Goal: Task Accomplishment & Management: Manage account settings

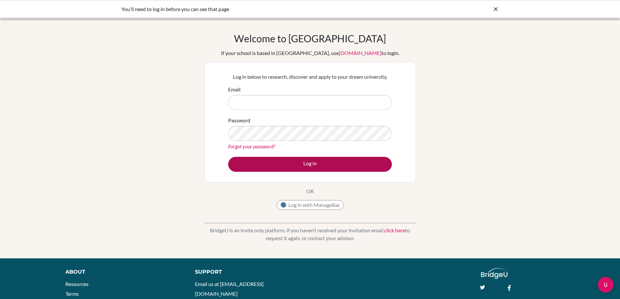
type input "[EMAIL_ADDRESS][DOMAIN_NAME]"
click at [299, 166] on button "Log in" at bounding box center [310, 164] width 164 height 15
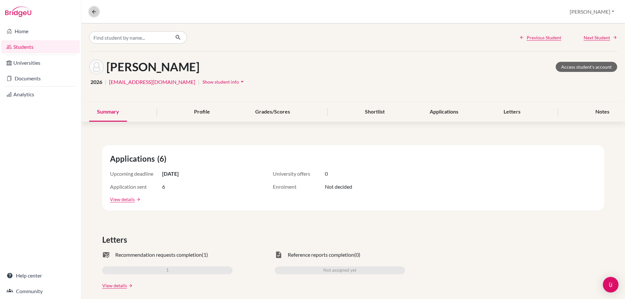
click at [93, 11] on icon at bounding box center [94, 12] width 6 height 6
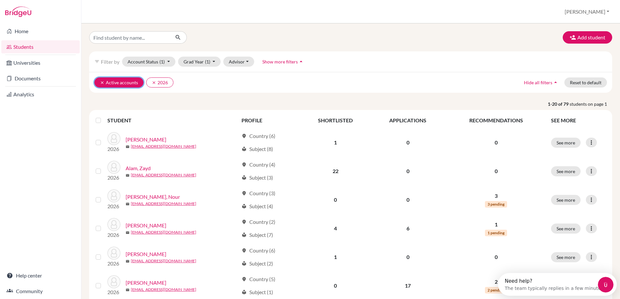
click at [103, 84] on icon "clear" at bounding box center [102, 82] width 5 height 5
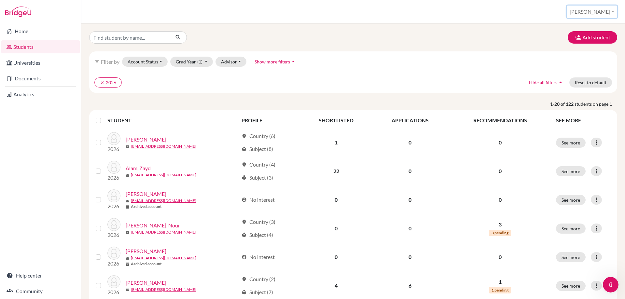
click at [609, 11] on button "[PERSON_NAME]" at bounding box center [591, 12] width 50 height 12
click at [593, 35] on link "School Settings" at bounding box center [566, 37] width 51 height 10
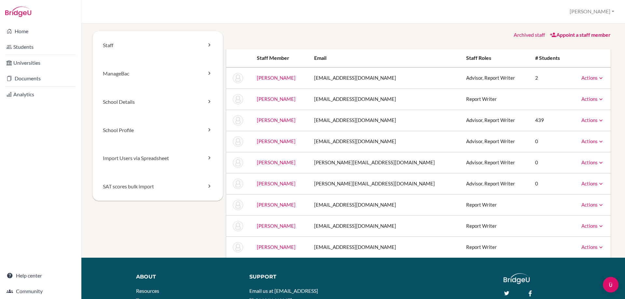
click at [597, 164] on icon at bounding box center [600, 162] width 7 height 7
click at [576, 191] on link "Archive" at bounding box center [575, 191] width 55 height 9
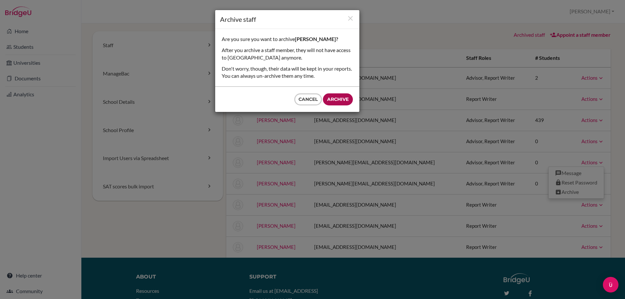
click at [334, 100] on input "Archive" at bounding box center [338, 99] width 30 height 12
type input "Archive"
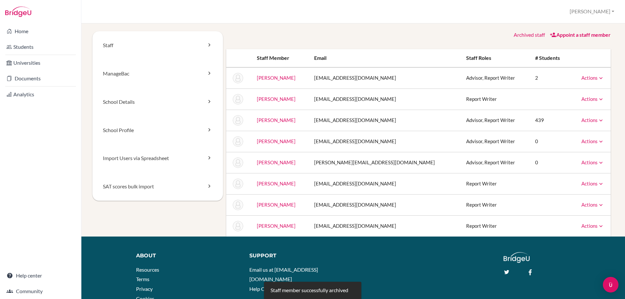
click at [567, 33] on link "Appoint a staff member" at bounding box center [580, 35] width 61 height 6
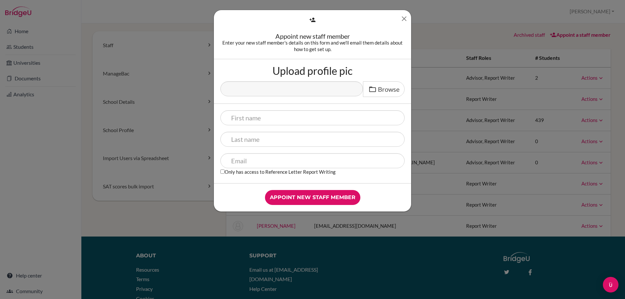
click at [403, 16] on icon "Close" at bounding box center [404, 19] width 8 height 8
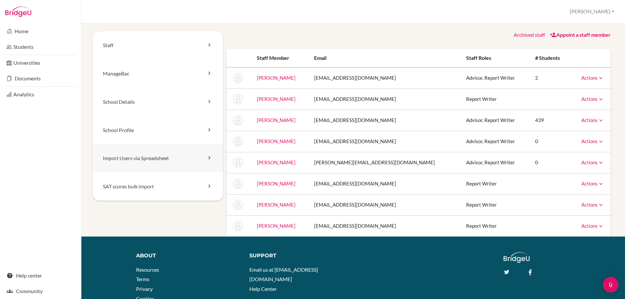
click at [203, 159] on link "Import Users via Spreadsheet" at bounding box center [157, 158] width 130 height 28
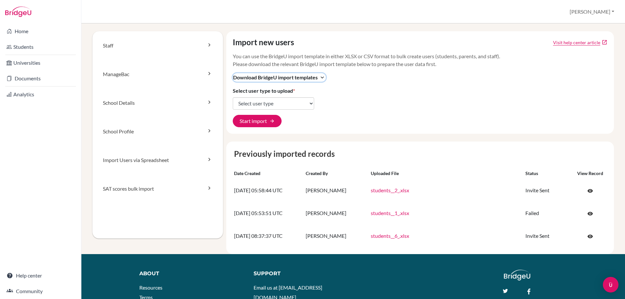
click at [321, 77] on icon "expand_more" at bounding box center [322, 77] width 7 height 7
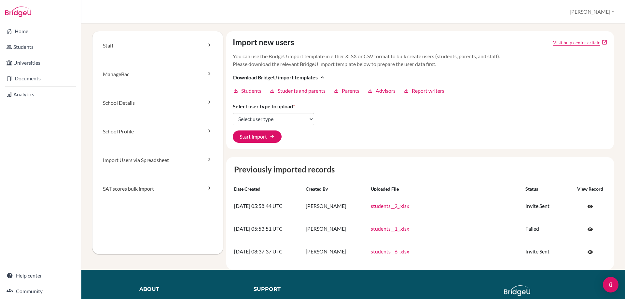
click at [407, 92] on icon "download" at bounding box center [406, 91] width 6 height 6
click at [299, 121] on select "Select user type Students Students and parents Parents Advisors Report writers" at bounding box center [273, 119] width 81 height 12
select select "report_writers"
click at [233, 113] on select "Select user type Students Students and parents Parents Advisors Report writers" at bounding box center [273, 119] width 81 height 12
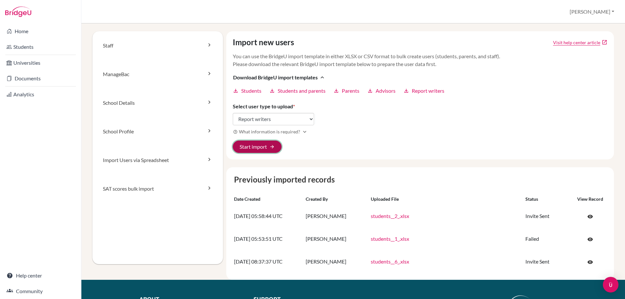
click at [269, 144] on span "arrow_forward" at bounding box center [271, 146] width 5 height 5
click at [259, 146] on button "Start import arrow_forward" at bounding box center [257, 147] width 49 height 12
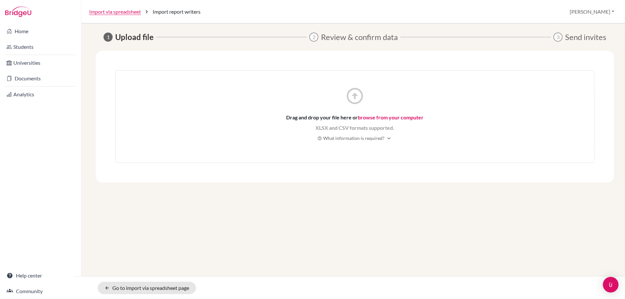
click at [384, 114] on link "browse from your computer" at bounding box center [391, 117] width 66 height 6
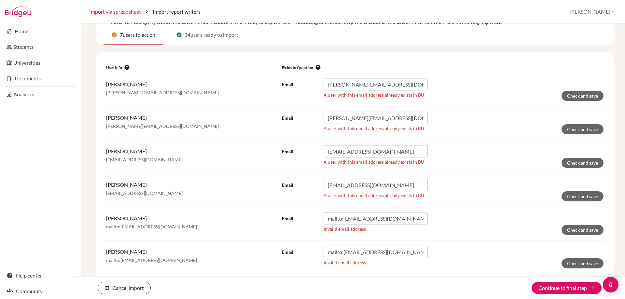
scroll to position [96, 0]
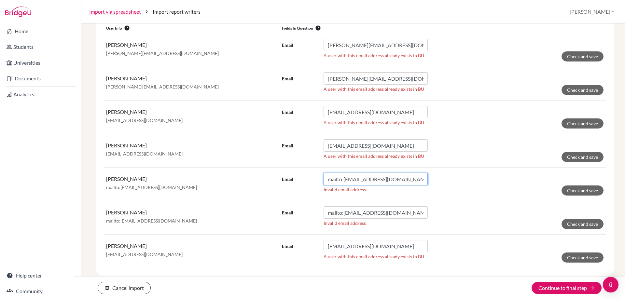
drag, startPoint x: 341, startPoint y: 180, endPoint x: 321, endPoint y: 183, distance: 19.7
click at [321, 183] on div "Email mailto:markd@diabarsha.com" at bounding box center [355, 179] width 146 height 12
type input "markd@diabarsha.com"
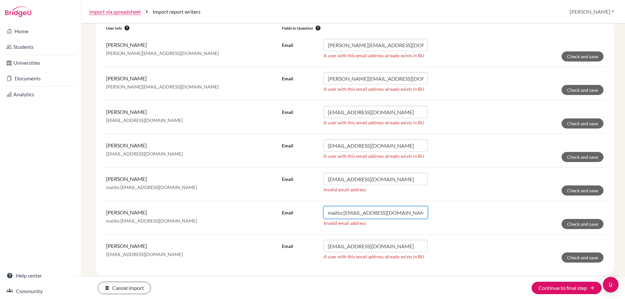
drag, startPoint x: 341, startPoint y: 213, endPoint x: 327, endPoint y: 215, distance: 14.4
click at [327, 215] on input "mailto:mian@diabarsha.com" at bounding box center [375, 212] width 104 height 12
type input "[EMAIL_ADDRESS][DOMAIN_NAME]"
click at [580, 53] on button "Check and save" at bounding box center [582, 56] width 42 height 10
click at [577, 91] on button "Check and save" at bounding box center [582, 90] width 42 height 10
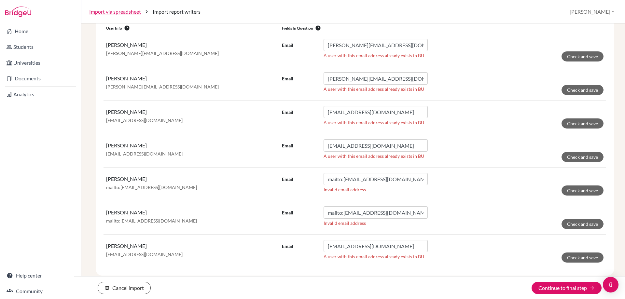
click at [576, 123] on button "Check and save" at bounding box center [582, 123] width 42 height 10
click at [579, 192] on button "Check and save" at bounding box center [582, 190] width 42 height 10
click at [583, 221] on button "Check and save" at bounding box center [582, 224] width 42 height 10
drag, startPoint x: 342, startPoint y: 181, endPoint x: 310, endPoint y: 180, distance: 31.2
click at [311, 181] on div "Email mailto:markd@diabarsha.com" at bounding box center [355, 179] width 146 height 12
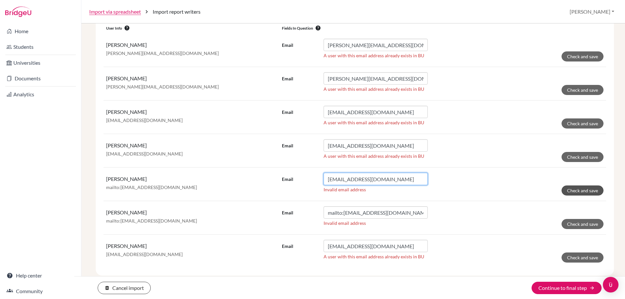
type input "markd@diabarsha.com"
click at [574, 193] on button "Check and save" at bounding box center [582, 190] width 42 height 10
drag, startPoint x: 340, startPoint y: 179, endPoint x: 306, endPoint y: 180, distance: 34.2
click at [306, 180] on div "Email mailto:mian@diabarsha.com" at bounding box center [355, 179] width 146 height 12
type input "mian@diabarsha.com"
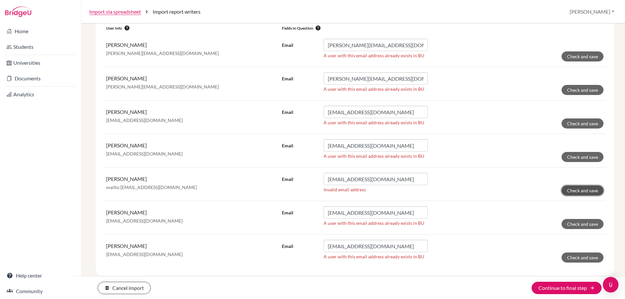
click at [575, 189] on button "Check and save" at bounding box center [582, 190] width 42 height 10
click at [577, 290] on button "Continue to final step arrow_forward" at bounding box center [566, 288] width 70 height 12
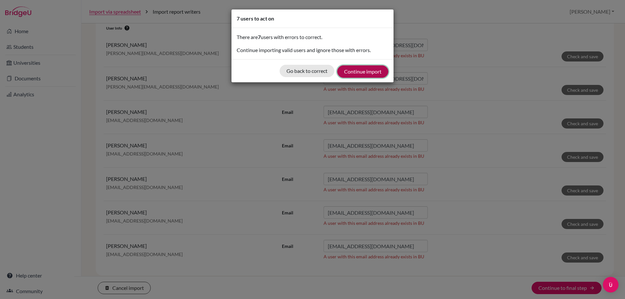
click at [367, 69] on button "Continue import" at bounding box center [362, 71] width 51 height 12
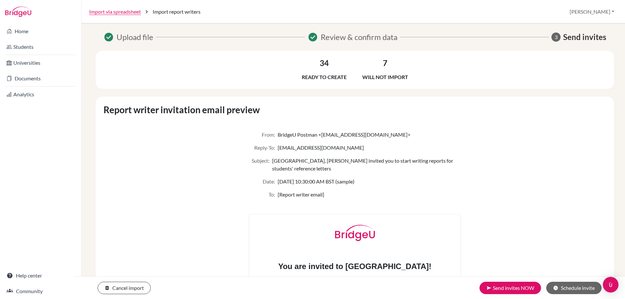
scroll to position [97, 0]
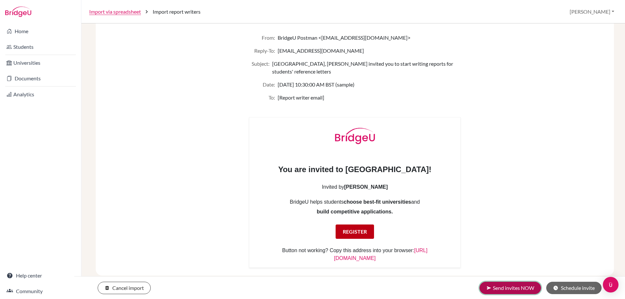
click at [515, 288] on button "send Send invites NOW" at bounding box center [509, 288] width 61 height 12
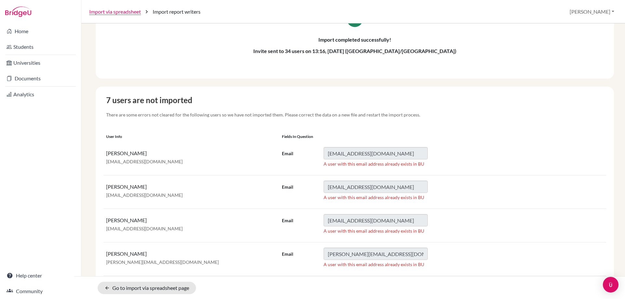
scroll to position [20, 0]
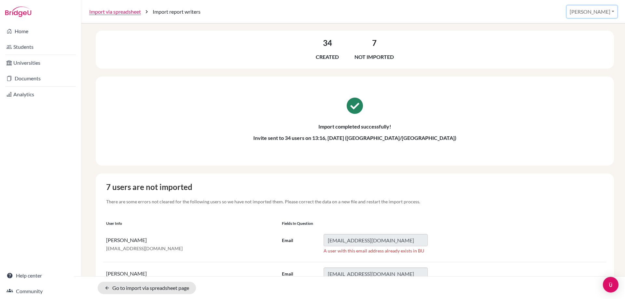
click at [604, 10] on button "[PERSON_NAME]" at bounding box center [591, 12] width 50 height 12
click at [584, 38] on link "School Settings" at bounding box center [566, 37] width 51 height 10
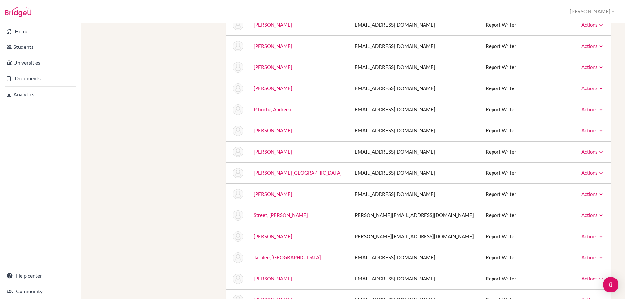
scroll to position [683, 0]
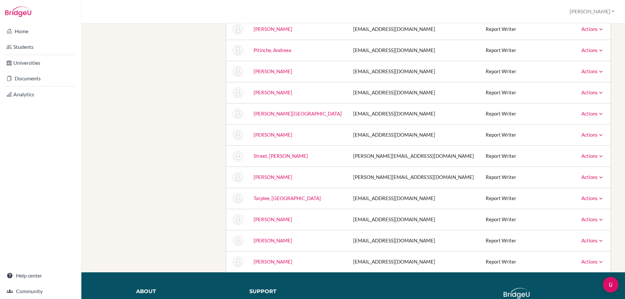
click at [592, 263] on link "Actions" at bounding box center [592, 262] width 23 height 6
click at [481, 261] on td "Report Writer" at bounding box center [510, 261] width 60 height 21
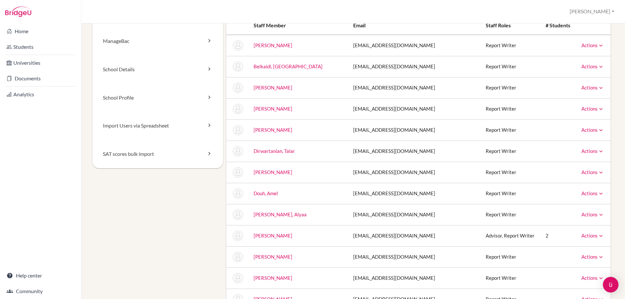
scroll to position [0, 0]
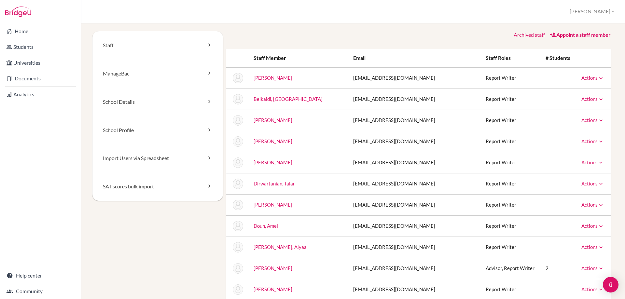
click at [562, 35] on link "Appoint a staff member" at bounding box center [580, 35] width 61 height 6
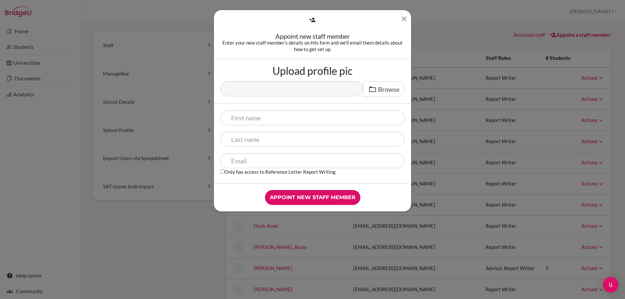
click at [400, 19] on icon "Close" at bounding box center [404, 19] width 8 height 8
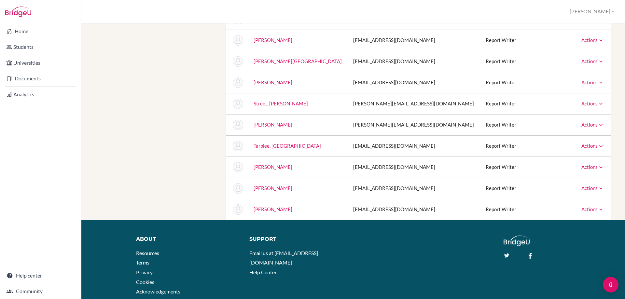
scroll to position [763, 0]
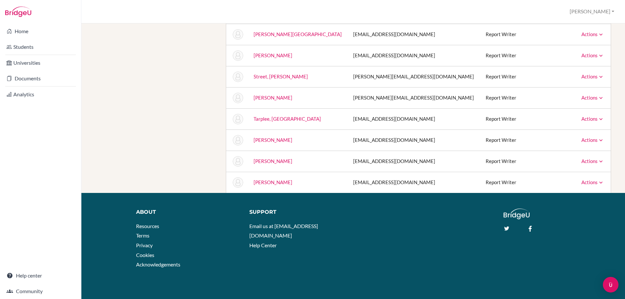
click at [277, 182] on link "Whiting, Kay" at bounding box center [272, 182] width 39 height 6
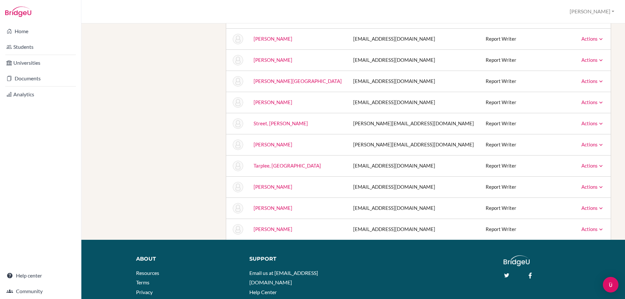
scroll to position [763, 0]
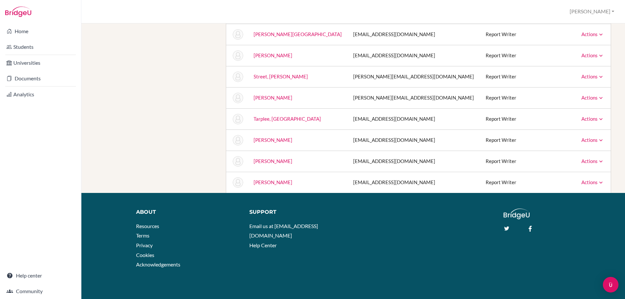
click at [591, 182] on link "Actions" at bounding box center [592, 182] width 23 height 6
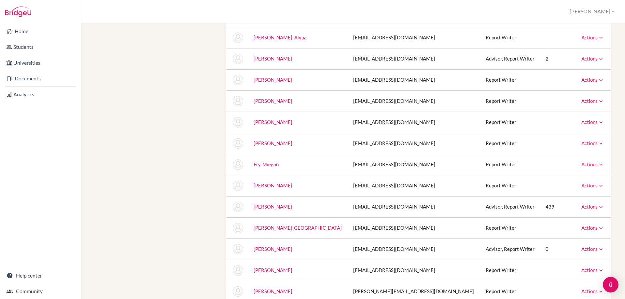
scroll to position [405, 0]
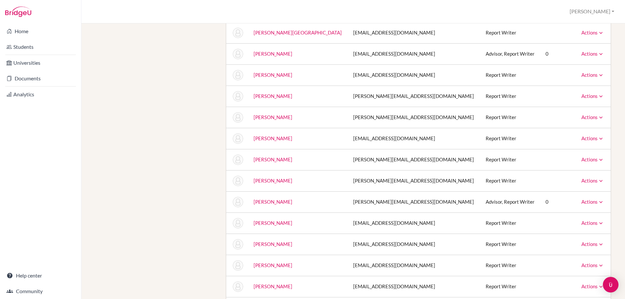
click at [597, 178] on icon at bounding box center [600, 181] width 7 height 7
click at [573, 210] on link "Archive" at bounding box center [575, 210] width 55 height 9
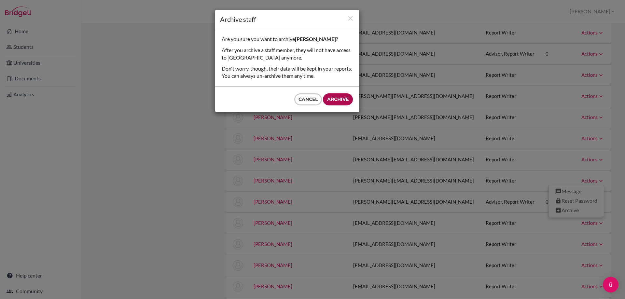
click at [332, 98] on input "Archive" at bounding box center [338, 99] width 30 height 12
type input "Archive"
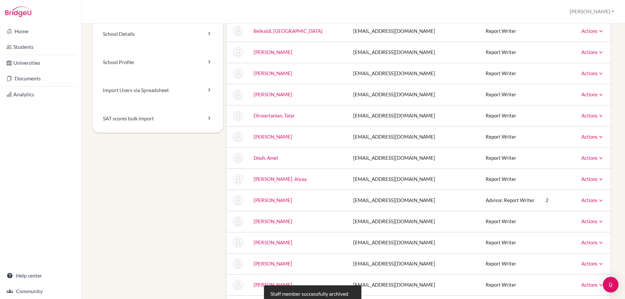
scroll to position [0, 0]
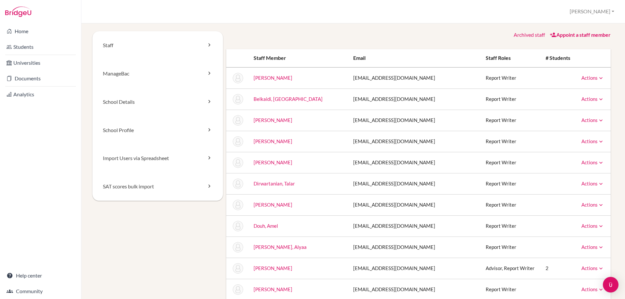
click at [598, 81] on div "Actions Message Reset Password Archive" at bounding box center [592, 78] width 23 height 7
click at [597, 78] on icon at bounding box center [600, 78] width 7 height 7
click at [575, 36] on link "Appoint a staff member" at bounding box center [580, 35] width 61 height 6
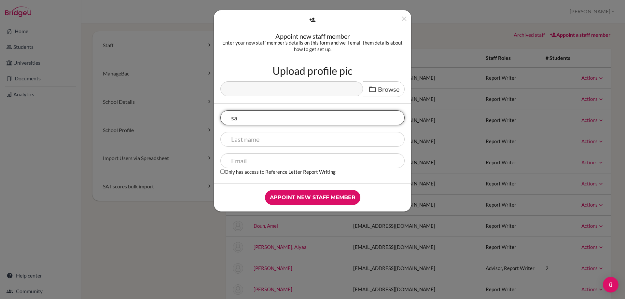
type input "s"
click at [404, 19] on icon "Close" at bounding box center [404, 19] width 8 height 8
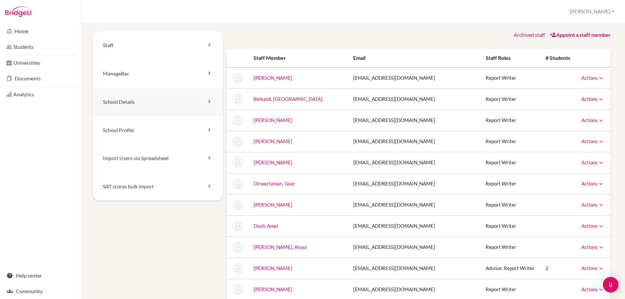
click at [156, 110] on link "School Details" at bounding box center [157, 102] width 130 height 28
click at [587, 140] on link "Actions" at bounding box center [592, 141] width 23 height 6
click at [612, 57] on div "Staff [GEOGRAPHIC_DATA] School Details School Profile Import Users via Spreadsh…" at bounding box center [352, 161] width 543 height 276
click at [211, 45] on link "Staff" at bounding box center [157, 45] width 130 height 28
click at [597, 80] on icon at bounding box center [600, 78] width 7 height 7
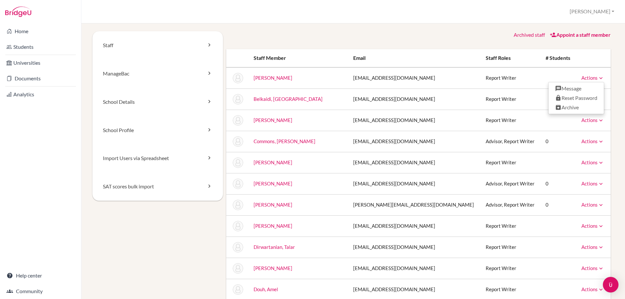
click at [597, 80] on icon at bounding box center [600, 78] width 7 height 7
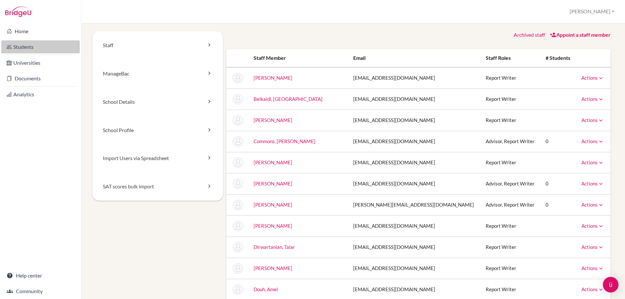
click at [34, 47] on link "Students" at bounding box center [40, 46] width 78 height 13
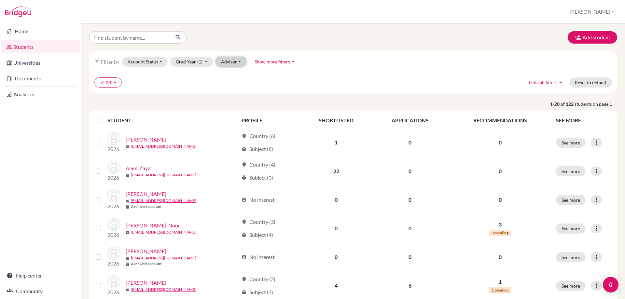
click at [231, 61] on button "Advisor" at bounding box center [230, 62] width 31 height 10
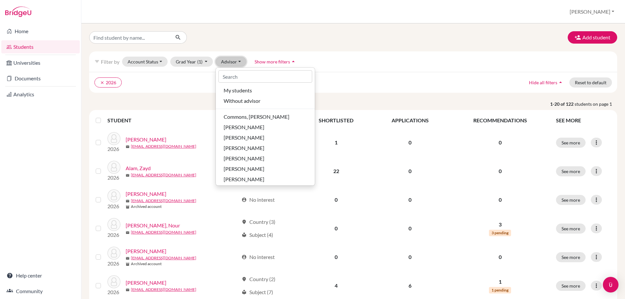
click at [238, 60] on button "Advisor" at bounding box center [230, 62] width 31 height 10
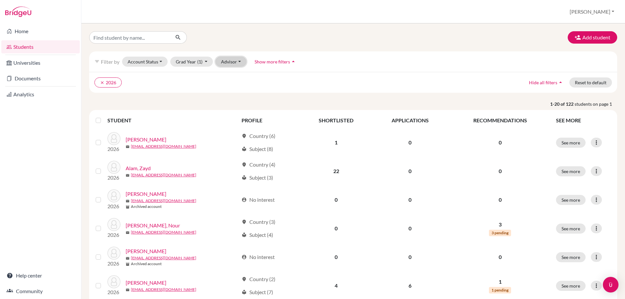
click at [238, 60] on button "Advisor" at bounding box center [230, 62] width 31 height 10
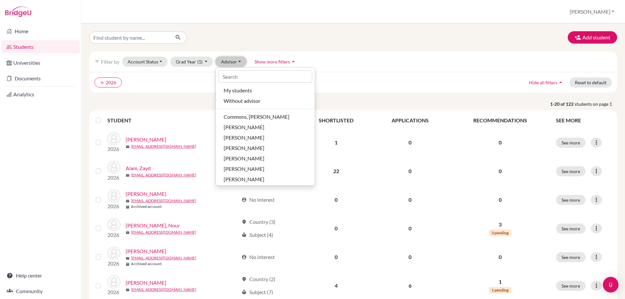
click at [237, 62] on button "Advisor" at bounding box center [230, 62] width 31 height 10
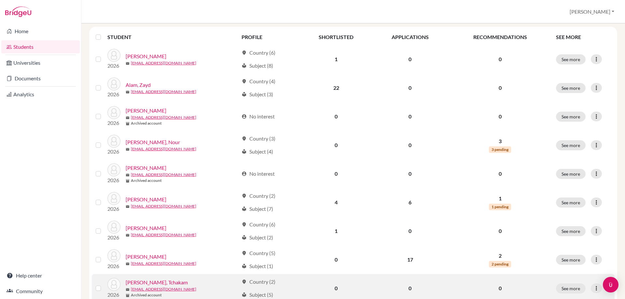
scroll to position [163, 0]
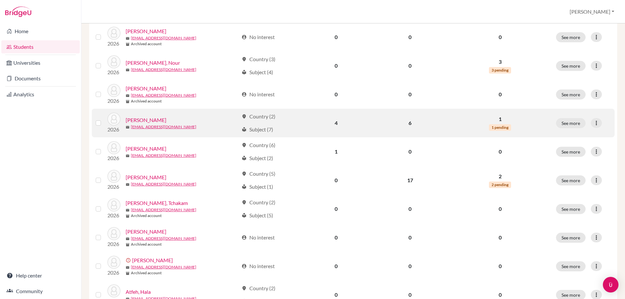
click at [152, 118] on link "Alsaffar, Zahraa" at bounding box center [146, 120] width 41 height 8
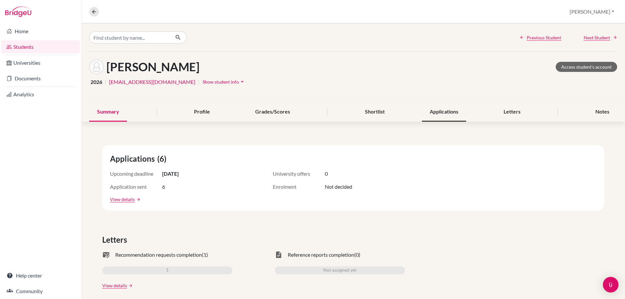
click at [427, 112] on div "Applications" at bounding box center [444, 111] width 44 height 19
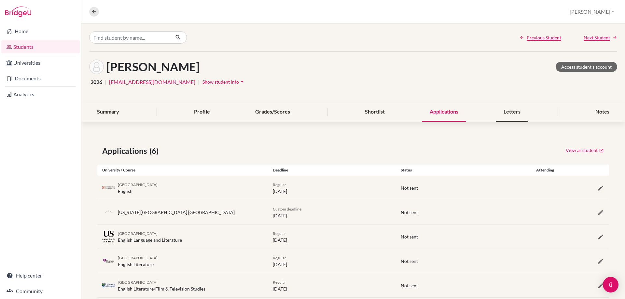
click at [503, 117] on div "Letters" at bounding box center [512, 111] width 33 height 19
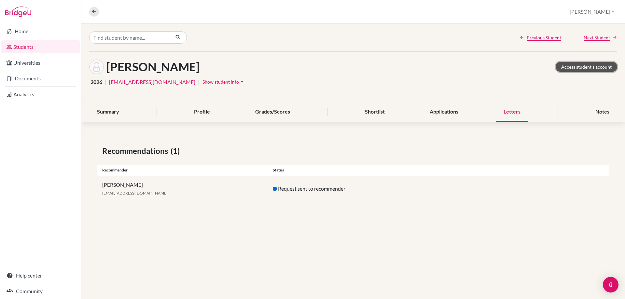
click at [599, 65] on link "Access student's account" at bounding box center [585, 67] width 61 height 10
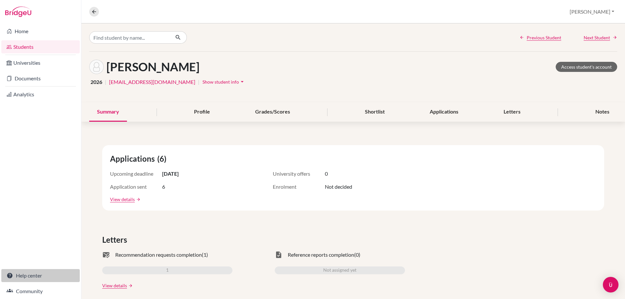
click at [30, 275] on link "Help center" at bounding box center [40, 275] width 78 height 13
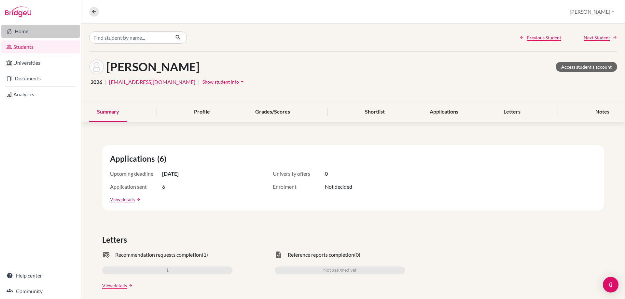
click at [18, 29] on link "Home" at bounding box center [40, 31] width 78 height 13
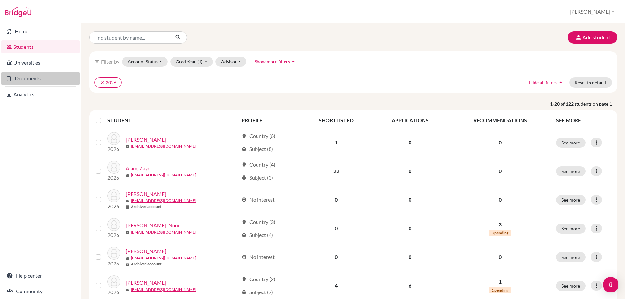
click at [29, 80] on link "Documents" at bounding box center [40, 78] width 78 height 13
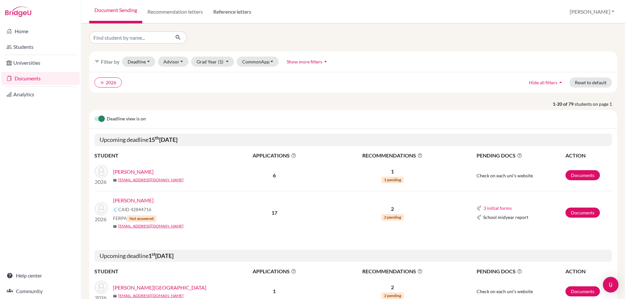
click at [242, 12] on link "Reference letters" at bounding box center [232, 11] width 48 height 23
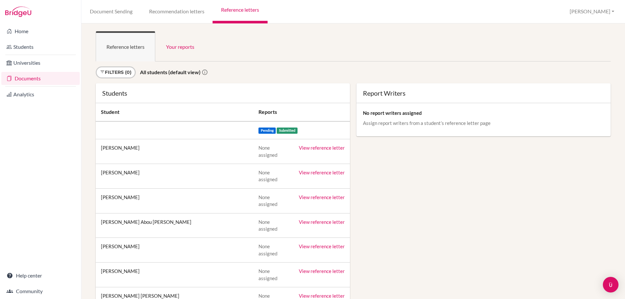
click at [327, 194] on link "View reference letter" at bounding box center [322, 197] width 46 height 6
click at [128, 72] on link "Filters (0)" at bounding box center [116, 72] width 40 height 12
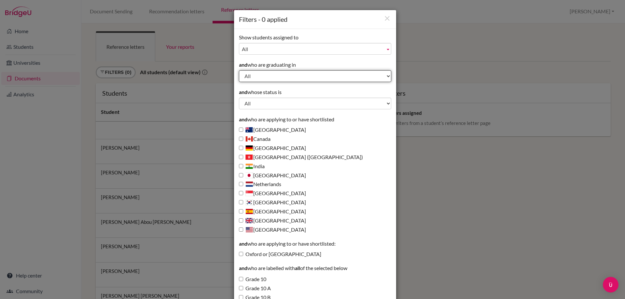
click at [289, 74] on select "All 2028 2027 2026 2025 2024 2023 2022" at bounding box center [315, 76] width 152 height 12
select select "2026"
click at [239, 70] on select "All 2028 2027 2026 2025 2024 2023 2022" at bounding box center [315, 76] width 152 height 12
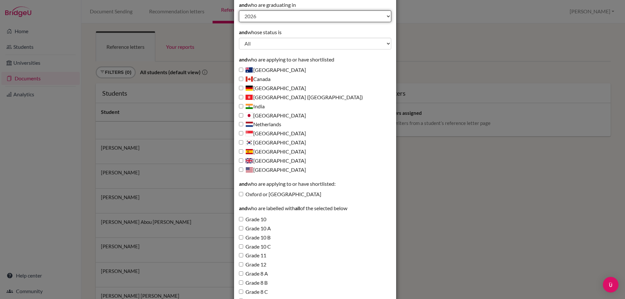
scroll to position [131, 0]
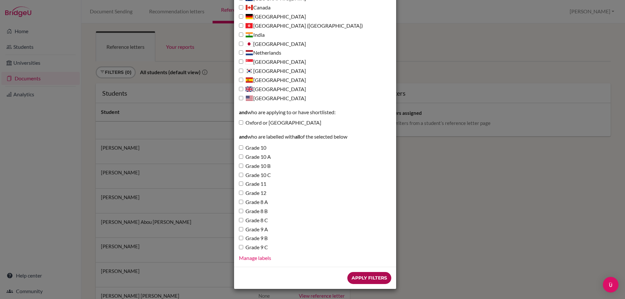
click at [361, 277] on input "Apply Filters" at bounding box center [369, 278] width 44 height 12
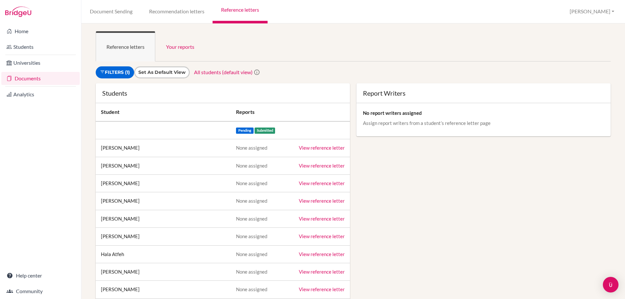
click at [317, 147] on link "View reference letter" at bounding box center [322, 148] width 46 height 6
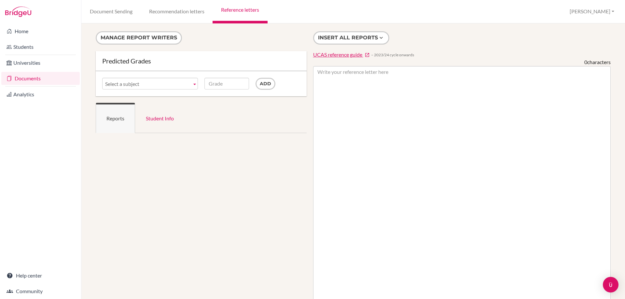
click at [172, 86] on span "Select a subject" at bounding box center [147, 84] width 84 height 12
click at [176, 86] on span "Select a subject" at bounding box center [147, 84] width 84 height 12
click at [192, 82] on b at bounding box center [195, 83] width 6 height 11
click at [188, 83] on span "Select a subject" at bounding box center [147, 84] width 84 height 12
click at [263, 81] on input "Add" at bounding box center [265, 84] width 20 height 12
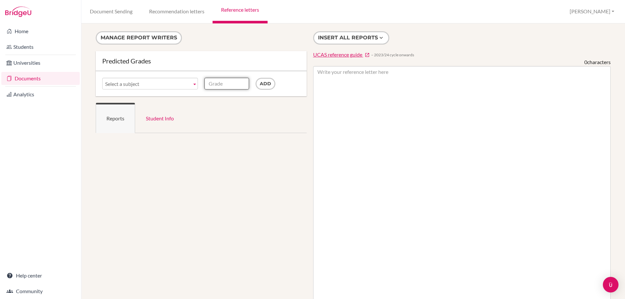
click at [227, 88] on input "Grade" at bounding box center [226, 84] width 45 height 12
click at [170, 81] on span "Select a subject" at bounding box center [147, 84] width 84 height 12
click at [219, 81] on input "Grade" at bounding box center [226, 84] width 45 height 12
click at [173, 82] on span "Select a subject" at bounding box center [147, 84] width 84 height 12
click at [163, 116] on link "Student Info" at bounding box center [159, 118] width 49 height 30
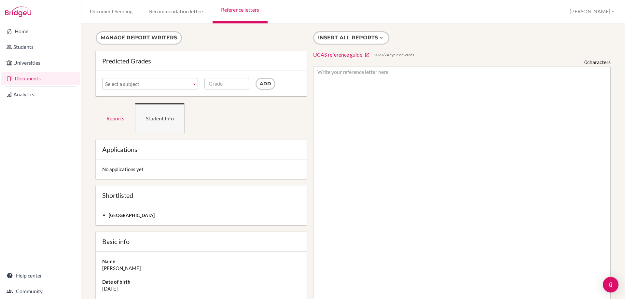
click at [188, 86] on link "Select a subject" at bounding box center [150, 84] width 96 height 12
click at [192, 85] on b at bounding box center [195, 83] width 6 height 11
click at [224, 109] on ul "Reports Student Info" at bounding box center [201, 118] width 211 height 30
click at [189, 84] on link "Select a subject" at bounding box center [150, 84] width 96 height 12
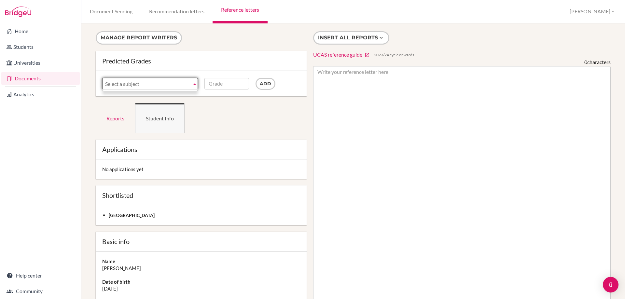
click at [213, 107] on ul "Reports Student Info" at bounding box center [201, 118] width 211 height 30
click at [278, 83] on div "Add" at bounding box center [277, 84] width 51 height 12
click at [261, 83] on input "Add" at bounding box center [265, 84] width 20 height 12
click at [224, 85] on input "Grade" at bounding box center [226, 84] width 45 height 12
click at [215, 116] on ul "Reports Student Info" at bounding box center [201, 118] width 211 height 30
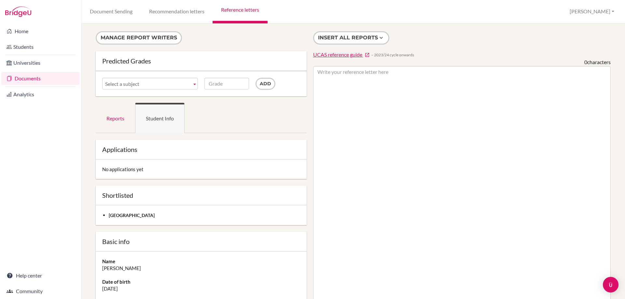
click at [173, 81] on span "Select a subject" at bounding box center [147, 84] width 84 height 12
click at [168, 87] on span "Select a subject" at bounding box center [147, 84] width 84 height 12
click at [114, 119] on link "Reports" at bounding box center [115, 118] width 39 height 30
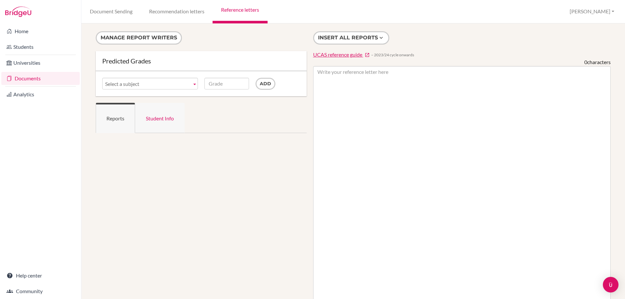
click at [162, 120] on link "Student Info" at bounding box center [159, 118] width 49 height 30
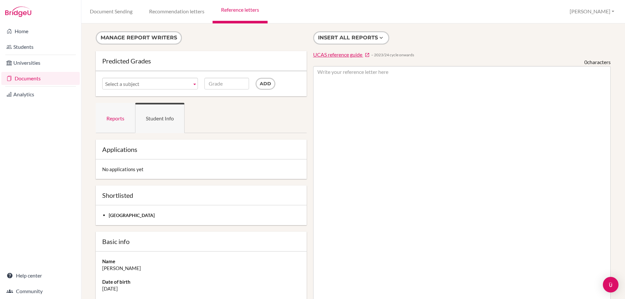
click at [119, 113] on link "Reports" at bounding box center [115, 118] width 39 height 30
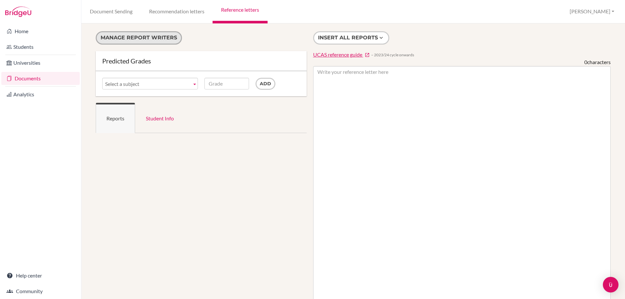
click at [115, 38] on button "Manage report writers" at bounding box center [139, 37] width 86 height 13
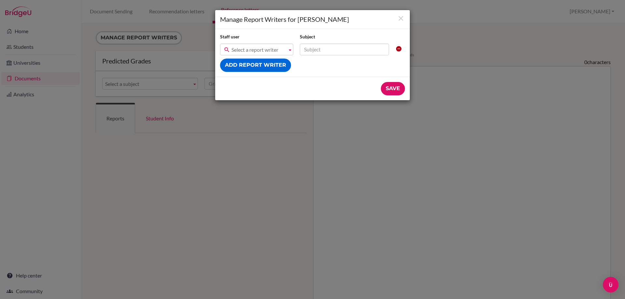
click at [278, 51] on span "Select a report writer" at bounding box center [257, 50] width 53 height 12
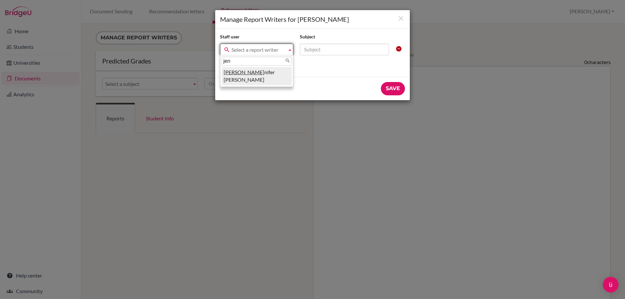
type input "jen"
click at [239, 75] on li "Jen nifer Forde" at bounding box center [257, 76] width 70 height 18
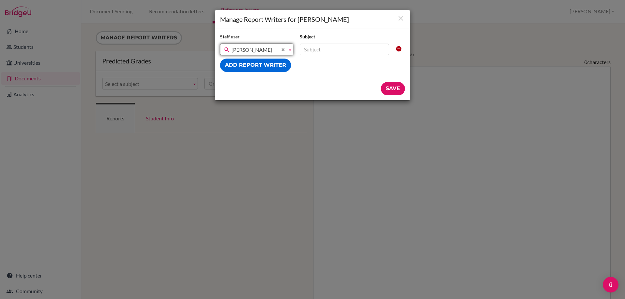
click at [328, 56] on div "Staff user Subject Safa Abdulkhader Saloua Belkaidi Thomas Carroll Jason Daly A…" at bounding box center [312, 53] width 195 height 48
click at [332, 52] on input "text" at bounding box center [344, 50] width 89 height 12
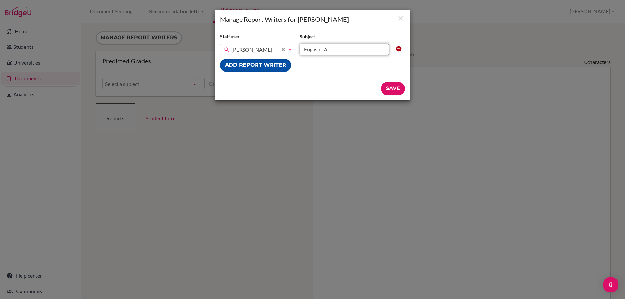
type input "English LAL"
click at [266, 64] on button "Add report writer" at bounding box center [255, 65] width 71 height 13
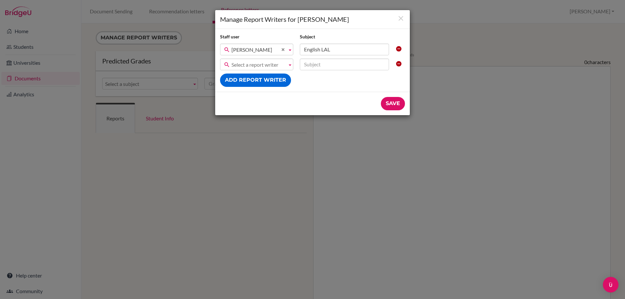
click at [265, 64] on span "Select a report writer" at bounding box center [257, 65] width 53 height 12
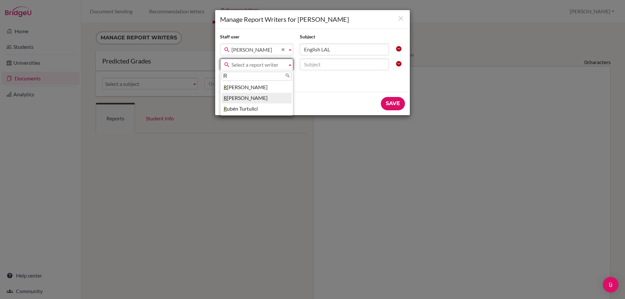
type input "R"
click at [261, 95] on li "R osanna Moncion" at bounding box center [257, 98] width 70 height 11
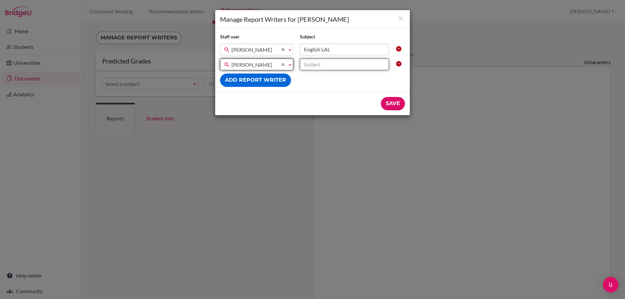
click at [322, 64] on input "text" at bounding box center [344, 65] width 89 height 12
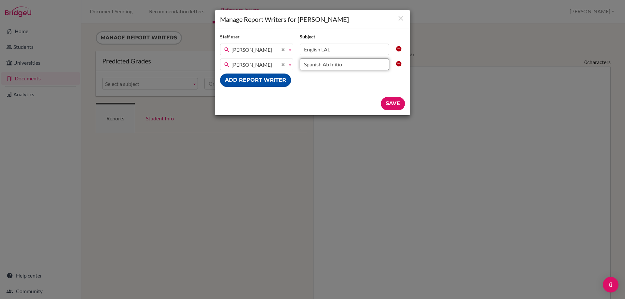
type input "Spanish Ab Initio"
click at [269, 77] on button "Add report writer" at bounding box center [255, 80] width 71 height 13
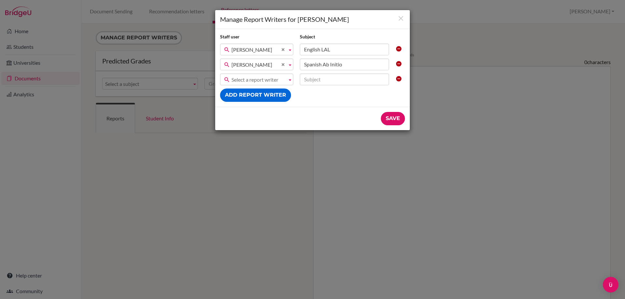
click at [268, 77] on span "Select a report writer" at bounding box center [257, 80] width 53 height 12
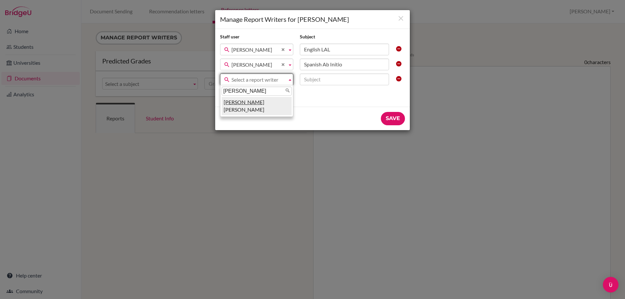
type input "lynn"
click at [263, 104] on li "Lynn McGovern" at bounding box center [257, 106] width 70 height 18
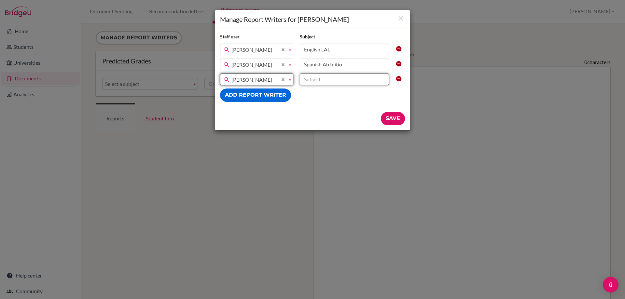
click at [327, 80] on input "text" at bounding box center [344, 80] width 89 height 12
type input "Geography"
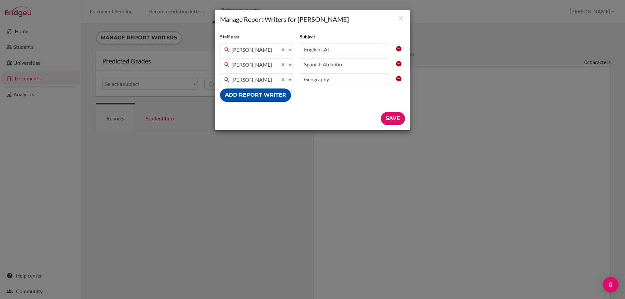
click at [270, 94] on button "Add report writer" at bounding box center [255, 94] width 71 height 13
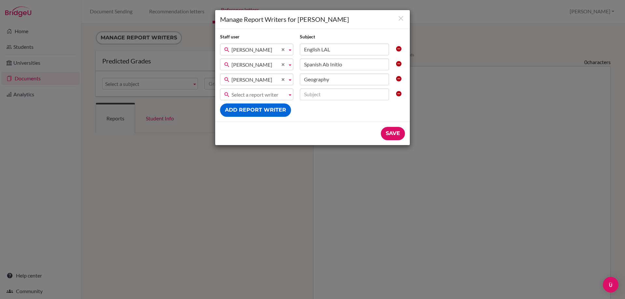
click at [264, 93] on span "Select a report writer" at bounding box center [257, 95] width 53 height 12
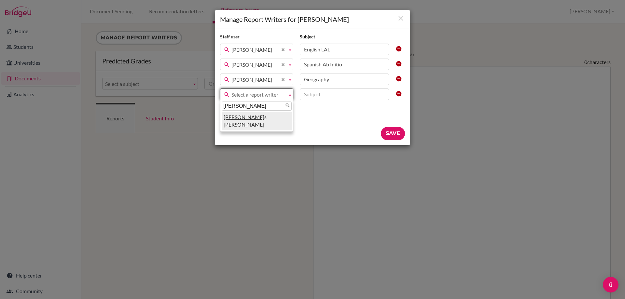
type input "Jame"
click at [246, 120] on li "Jame s Graham" at bounding box center [257, 121] width 70 height 18
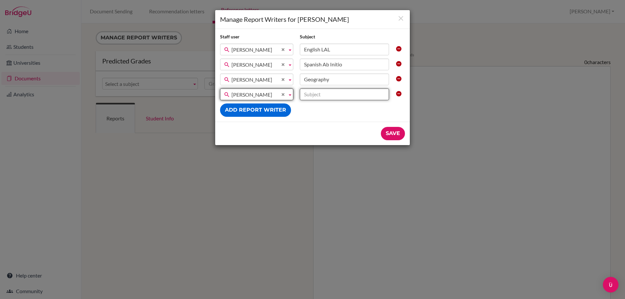
click at [326, 94] on input "text" at bounding box center [344, 94] width 89 height 12
type input "Biology"
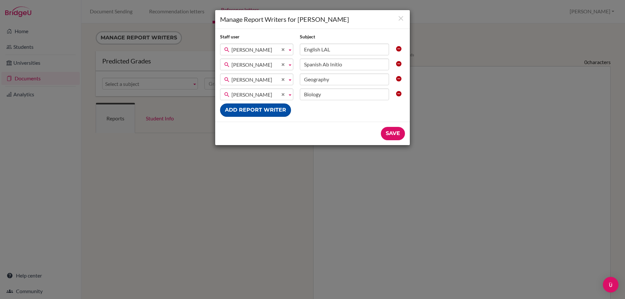
click at [250, 111] on button "Add report writer" at bounding box center [255, 109] width 71 height 13
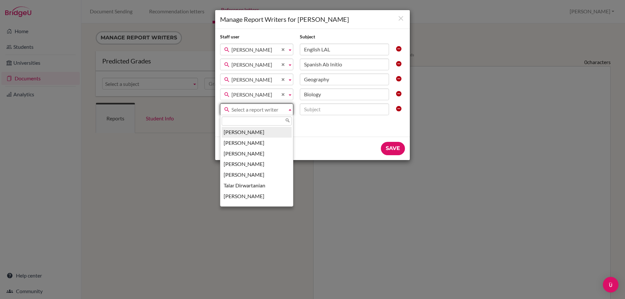
click at [250, 108] on span "Select a report writer" at bounding box center [257, 110] width 53 height 12
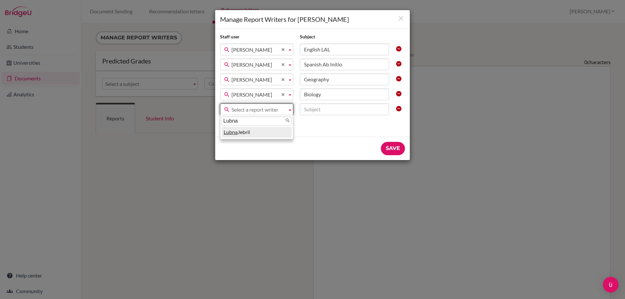
type input "Lubna"
click at [240, 131] on li "Lubna Jebril" at bounding box center [257, 132] width 70 height 11
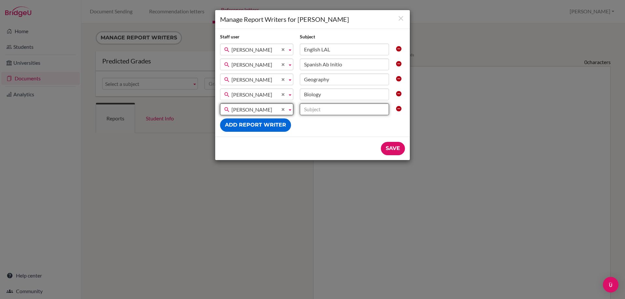
click at [340, 111] on input "text" at bounding box center [344, 109] width 89 height 12
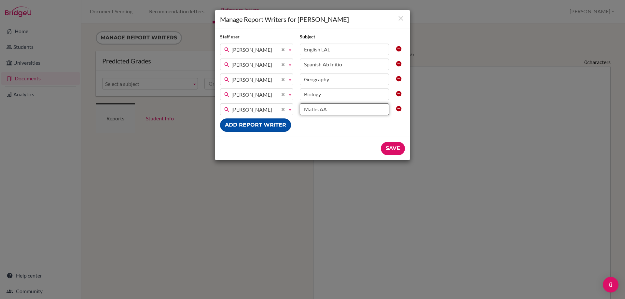
type input "Maths AA"
click at [270, 126] on button "Add report writer" at bounding box center [255, 124] width 71 height 13
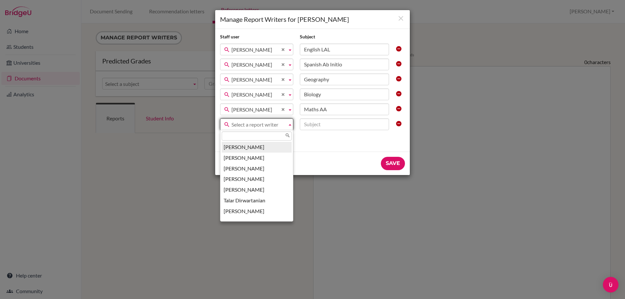
click at [258, 124] on span "Select a report writer" at bounding box center [257, 125] width 53 height 12
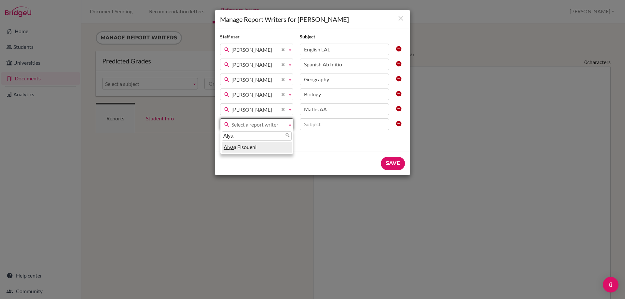
type input "Alya"
click at [247, 148] on li "Alya a Elsoueni" at bounding box center [257, 147] width 70 height 11
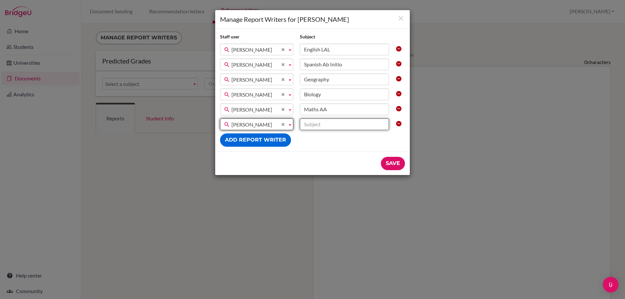
click at [320, 129] on input "text" at bounding box center [344, 124] width 89 height 12
type input "Chemistry"
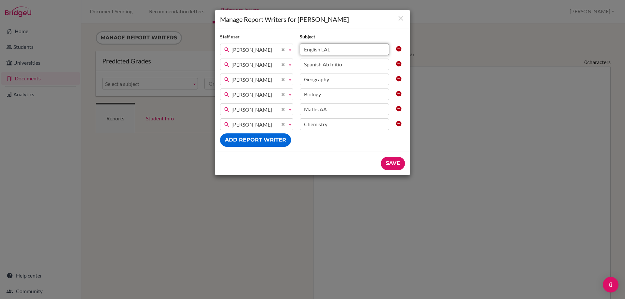
click at [344, 48] on input "English LAL" at bounding box center [344, 50] width 89 height 12
type input "English LAL HL"
click at [355, 75] on input "Geography" at bounding box center [344, 80] width 89 height 12
type input "Geography SL"
click at [351, 94] on input "Biology" at bounding box center [344, 94] width 89 height 12
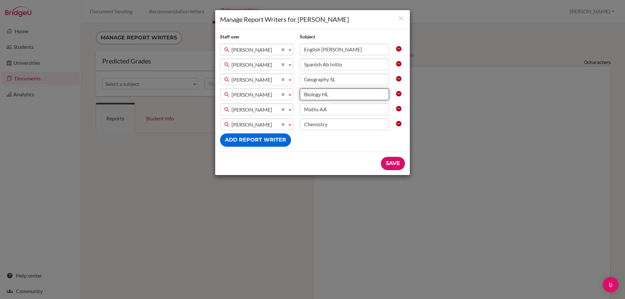
type input "Biology HL"
click at [371, 109] on input "Maths AA" at bounding box center [344, 109] width 89 height 12
type input "Maths AA SL"
click at [352, 122] on input "Chemistry" at bounding box center [344, 124] width 89 height 12
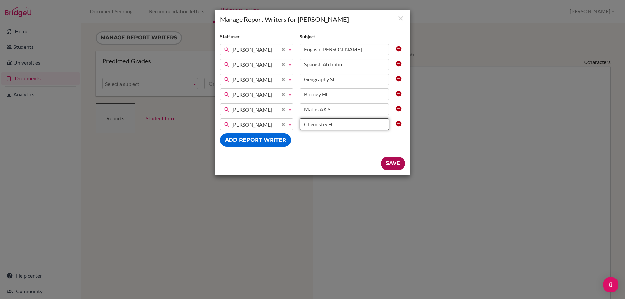
type input "Chemistry HL"
click at [392, 164] on input "Save" at bounding box center [393, 163] width 24 height 13
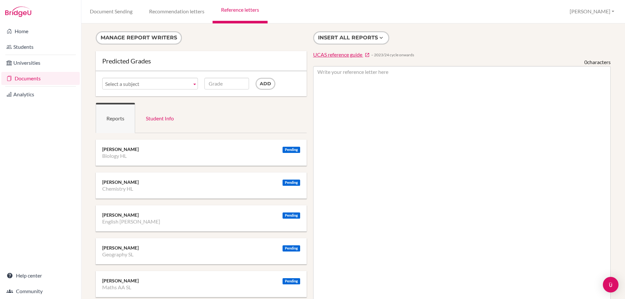
click at [195, 85] on b at bounding box center [195, 83] width 6 height 11
click at [220, 82] on input "Grade" at bounding box center [226, 84] width 45 height 12
click at [222, 106] on ul "Reports Student Info" at bounding box center [201, 118] width 211 height 30
click at [33, 83] on link "Documents" at bounding box center [40, 78] width 78 height 13
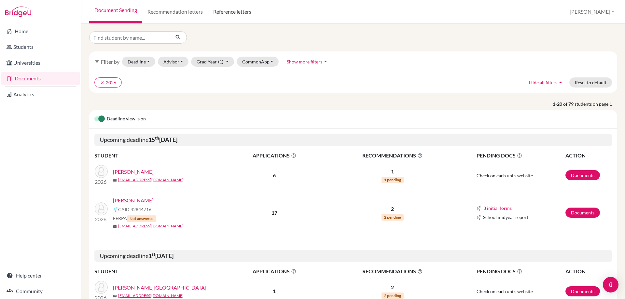
click at [234, 11] on link "Reference letters" at bounding box center [232, 11] width 48 height 23
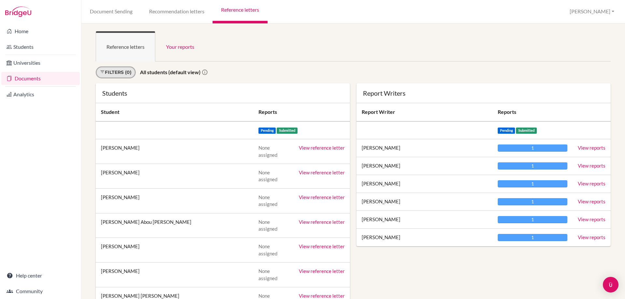
click at [129, 74] on link "Filters (0)" at bounding box center [116, 72] width 40 height 12
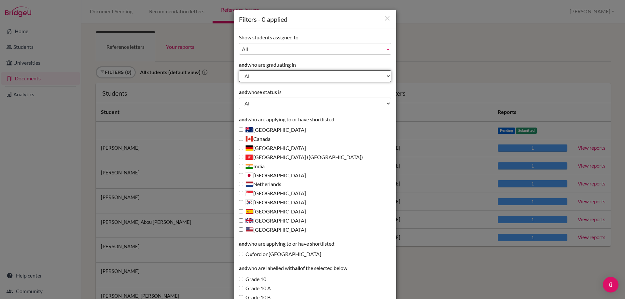
click at [270, 75] on select "All 2028 2027 2026 2025 2024 2023 2022" at bounding box center [315, 76] width 152 height 12
select select "2026"
click at [239, 70] on select "All 2028 2027 2026 2025 2024 2023 2022" at bounding box center [315, 76] width 152 height 12
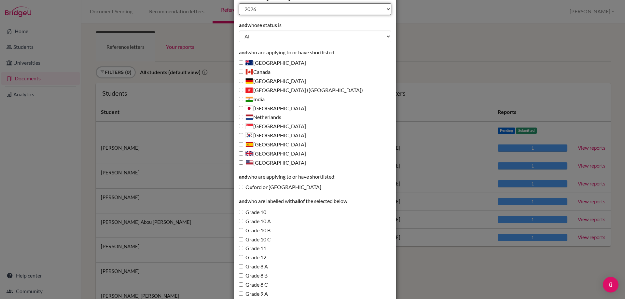
scroll to position [131, 0]
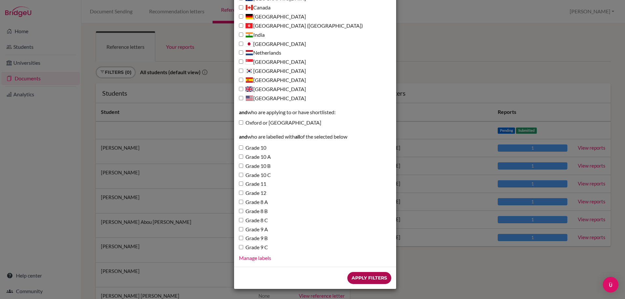
click at [365, 273] on input "Apply Filters" at bounding box center [369, 278] width 44 height 12
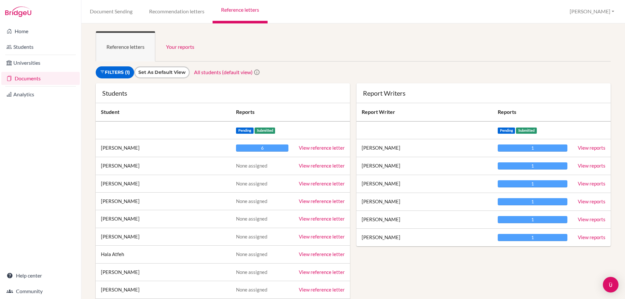
click at [310, 148] on link "View reference letter" at bounding box center [322, 148] width 46 height 6
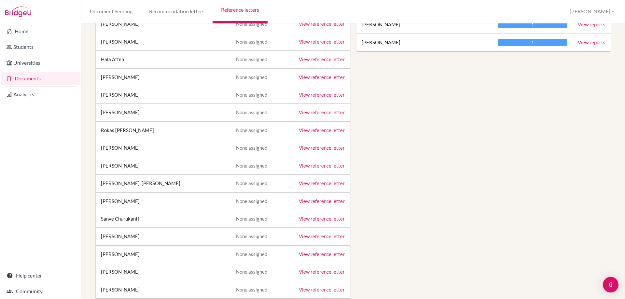
scroll to position [195, 0]
click at [320, 166] on link "View reference letter" at bounding box center [322, 165] width 46 height 6
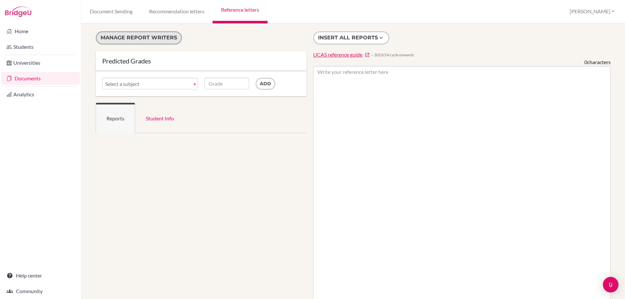
click at [147, 44] on button "Manage report writers" at bounding box center [139, 37] width 86 height 13
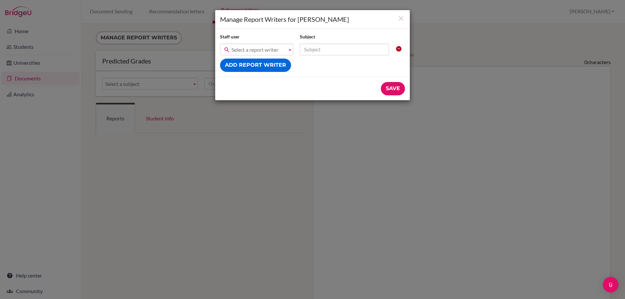
click at [280, 50] on span "Select a report writer" at bounding box center [257, 50] width 53 height 12
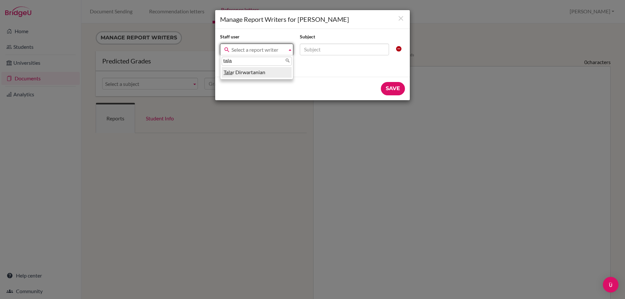
type input "tala"
click at [247, 71] on li "Tala r Dirwartanian" at bounding box center [257, 72] width 70 height 11
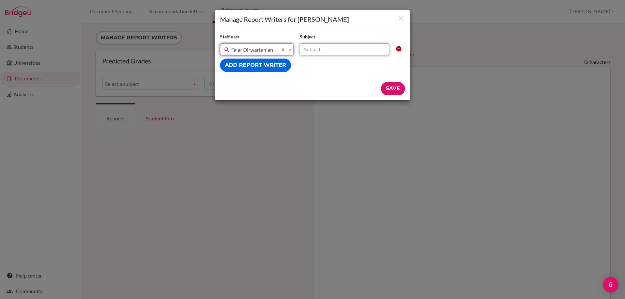
click at [349, 50] on input "text" at bounding box center [344, 50] width 89 height 12
type input "Biology SL"
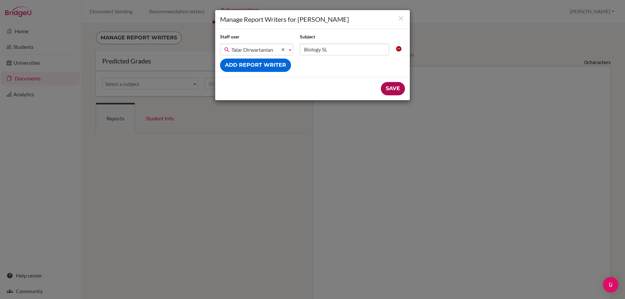
click at [389, 88] on input "Save" at bounding box center [393, 88] width 24 height 13
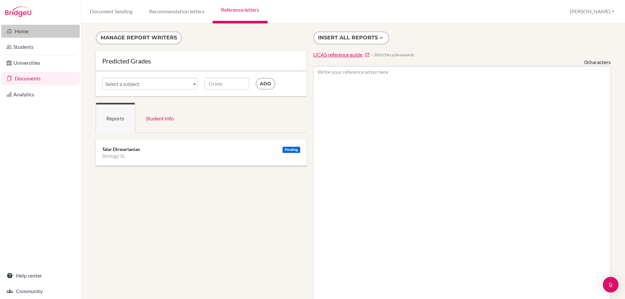
click at [25, 33] on link "Home" at bounding box center [40, 31] width 78 height 13
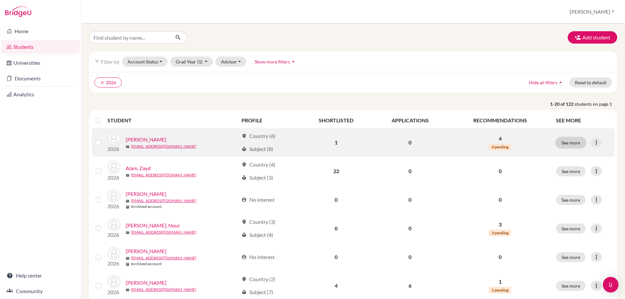
click at [556, 142] on button "See more" at bounding box center [571, 143] width 30 height 10
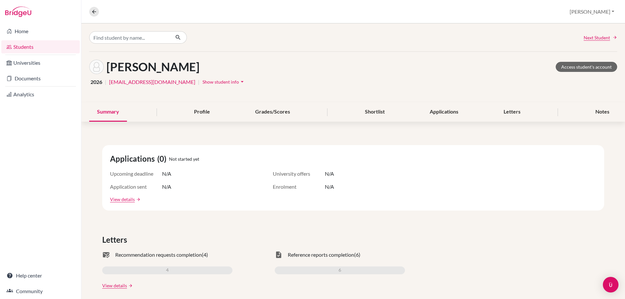
scroll to position [195, 0]
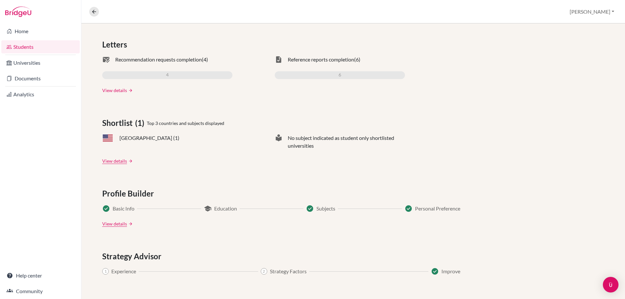
click at [123, 88] on link "View details" at bounding box center [114, 90] width 25 height 7
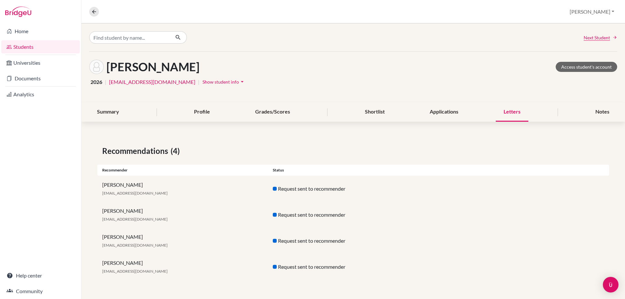
click at [223, 82] on span "Show student info" at bounding box center [220, 82] width 36 height 6
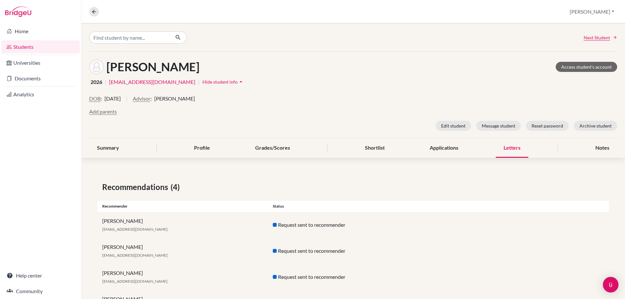
click at [238, 82] on icon "arrow_drop_up" at bounding box center [241, 81] width 7 height 7
